Goal: Task Accomplishment & Management: Manage account settings

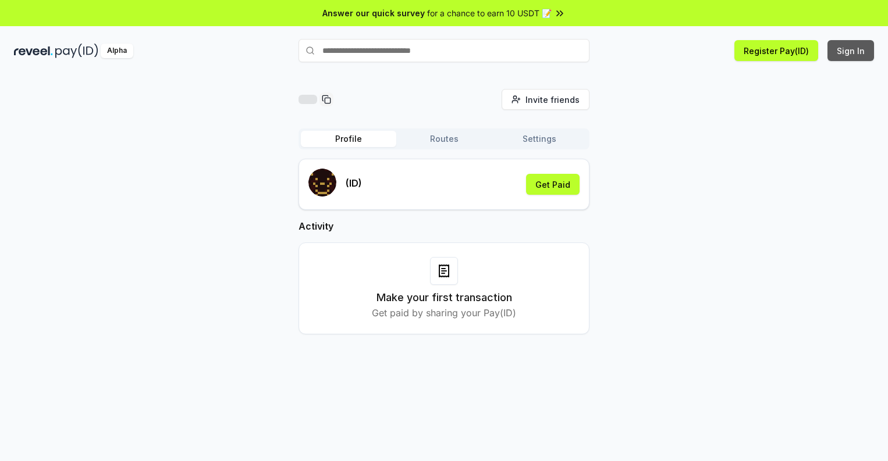
click at [851, 51] on button "Sign In" at bounding box center [850, 50] width 47 height 21
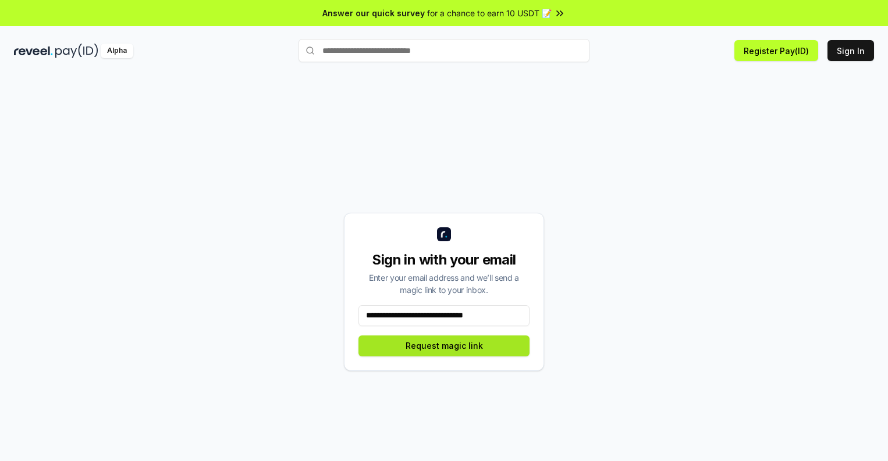
type input "**********"
click at [444, 346] on button "Request magic link" at bounding box center [443, 346] width 171 height 21
